Goal: Information Seeking & Learning: Learn about a topic

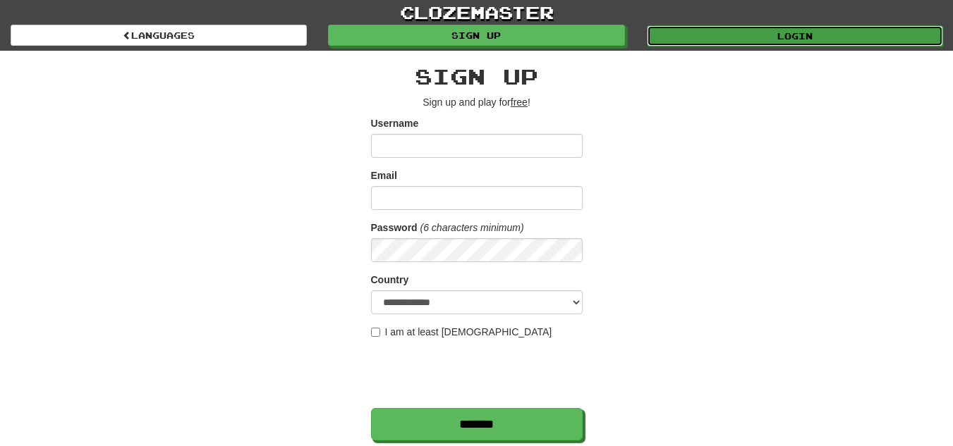
click at [723, 39] on link "Login" at bounding box center [795, 35] width 296 height 21
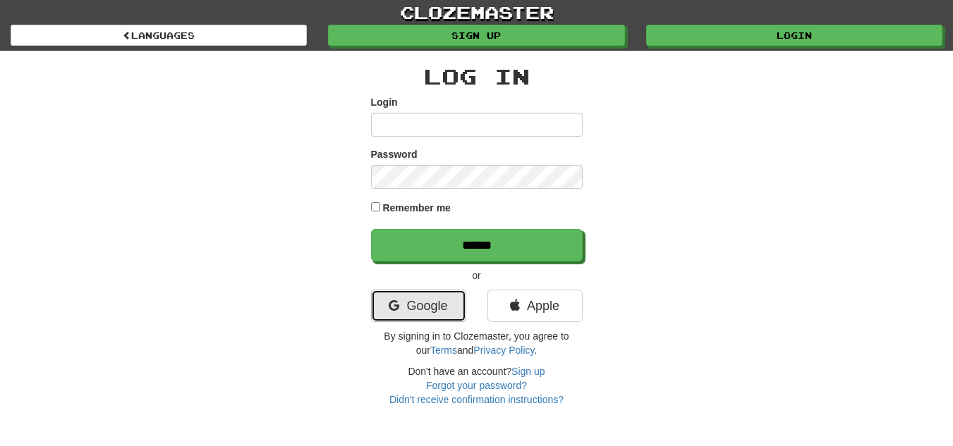
click at [393, 306] on icon at bounding box center [394, 306] width 11 height 13
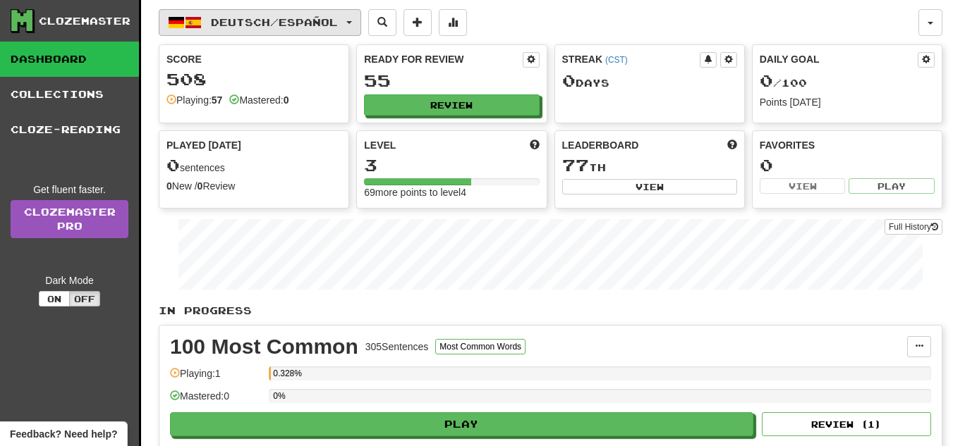
click at [224, 20] on span "Deutsch / Español" at bounding box center [274, 22] width 127 height 12
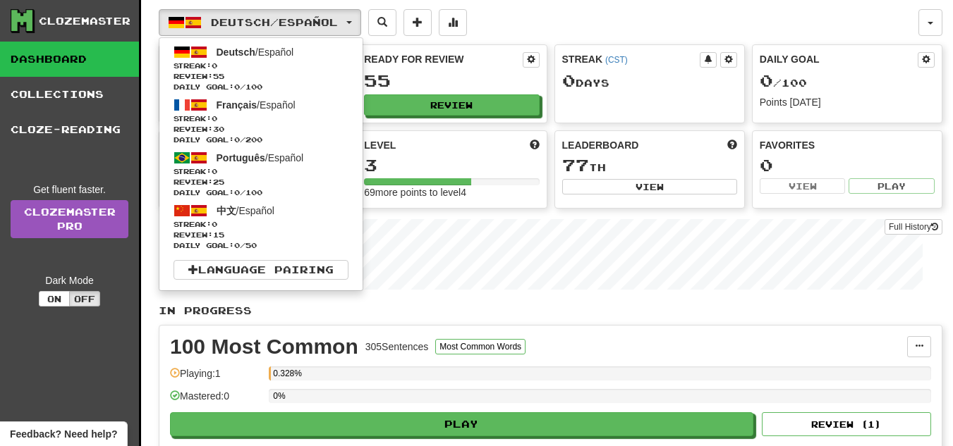
click at [540, 18] on div "Deutsch / Español Deutsch / Español Streak: 0 Review: 55 Daily Goal: 0 / 100 Fr…" at bounding box center [538, 22] width 759 height 27
